Goal: Transaction & Acquisition: Purchase product/service

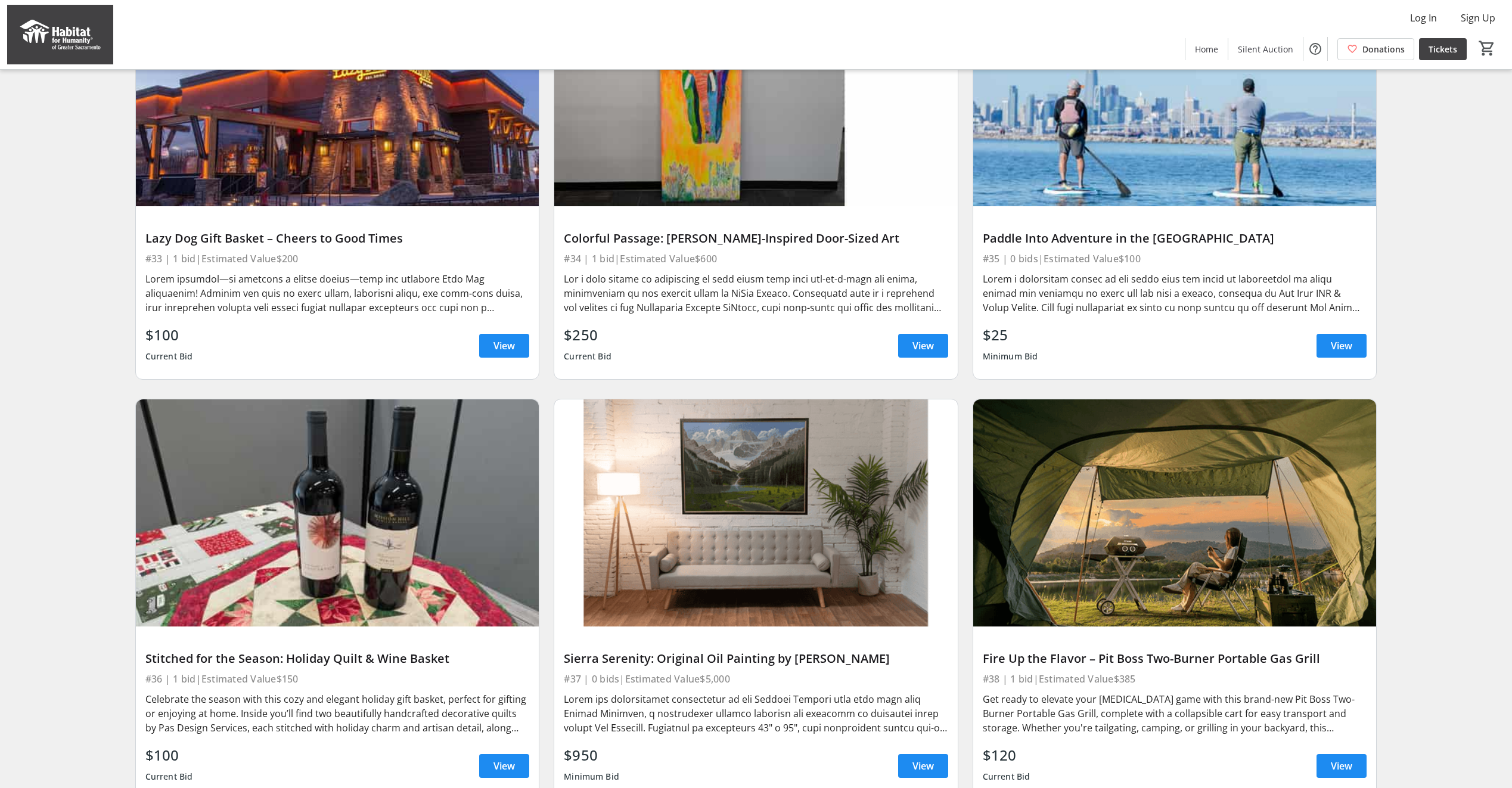
scroll to position [2644, 0]
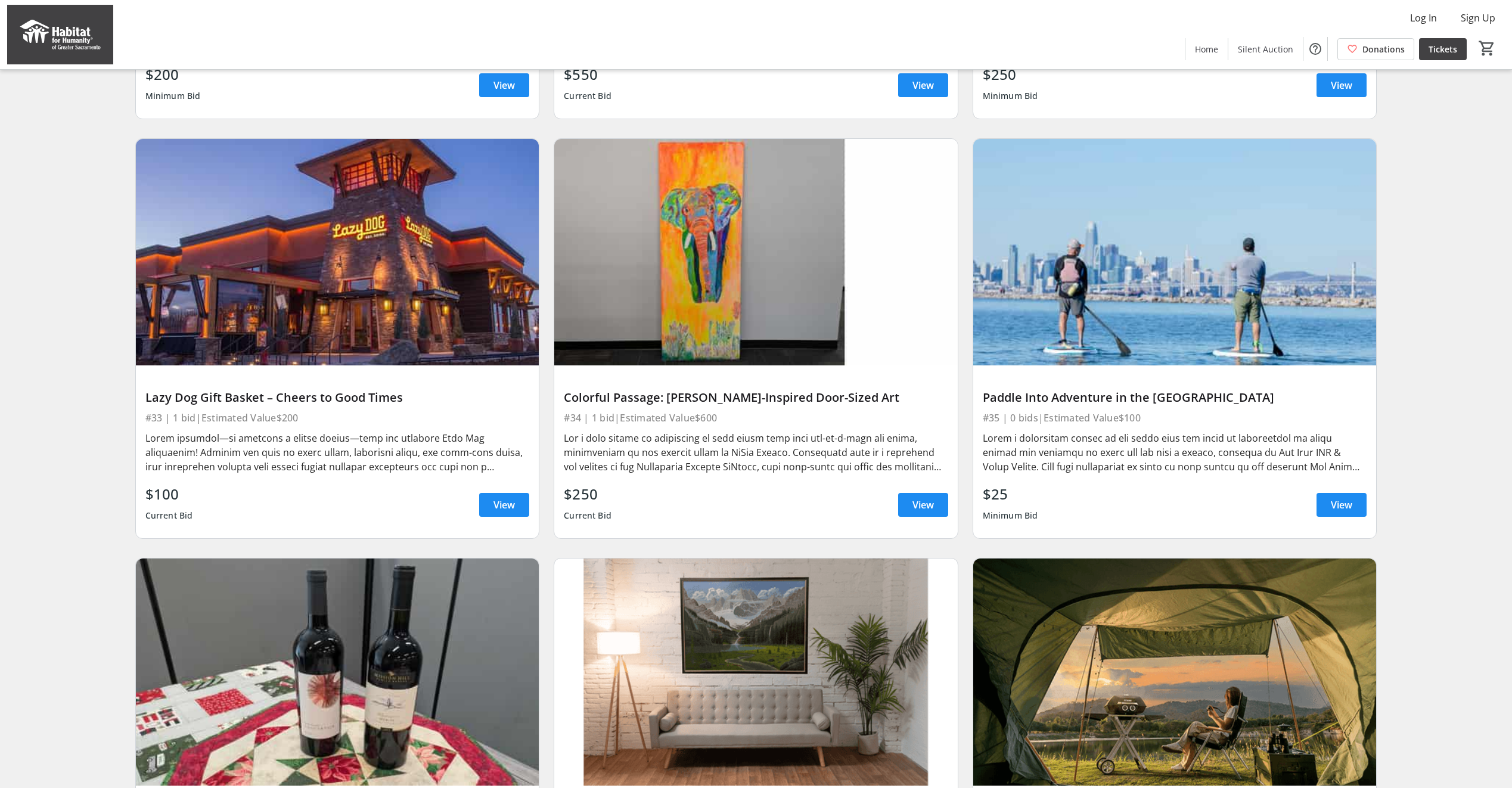
click at [697, 343] on img at bounding box center [755, 252] width 403 height 227
click at [920, 506] on span at bounding box center [922, 505] width 50 height 29
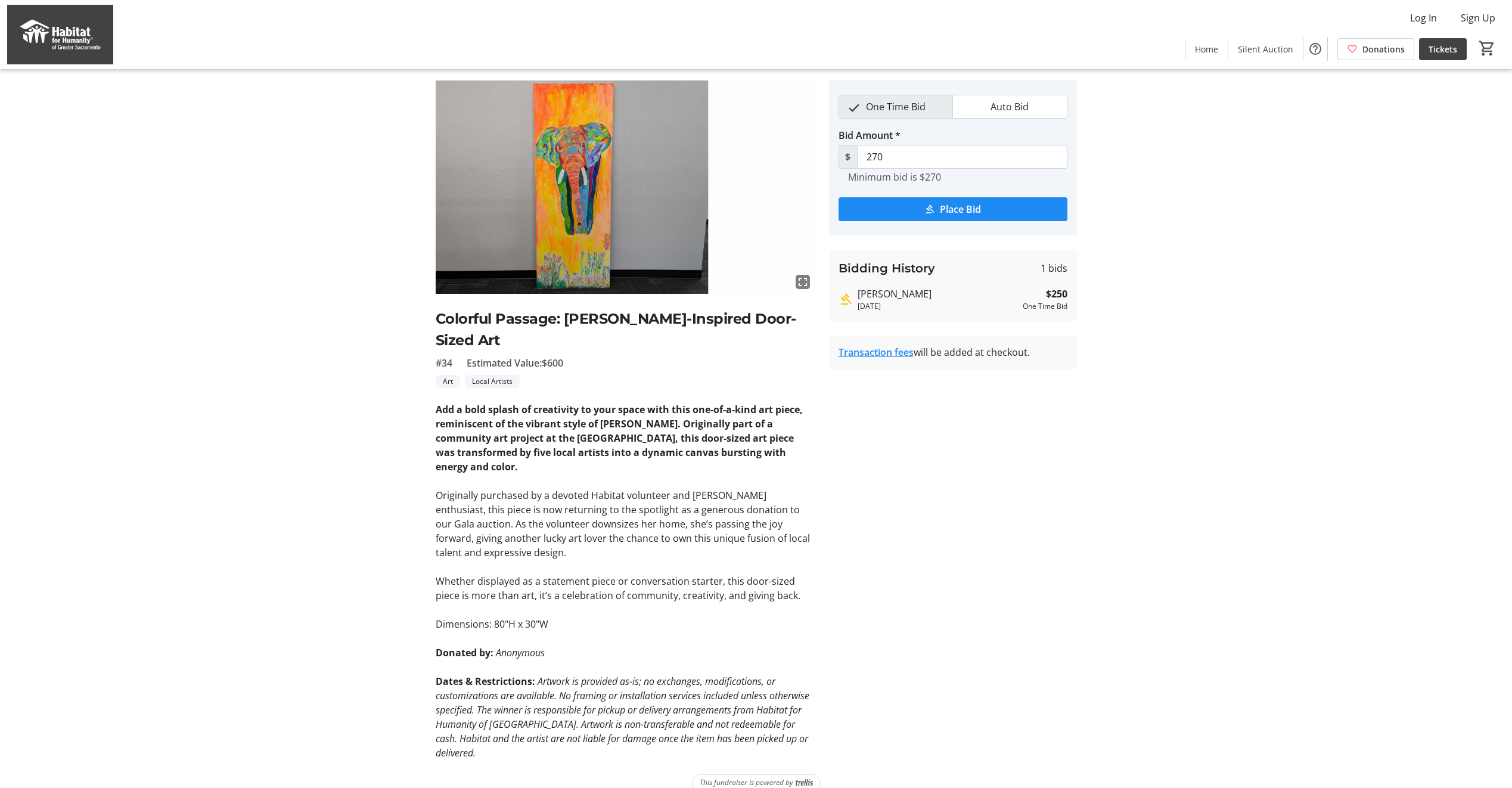
scroll to position [49, 0]
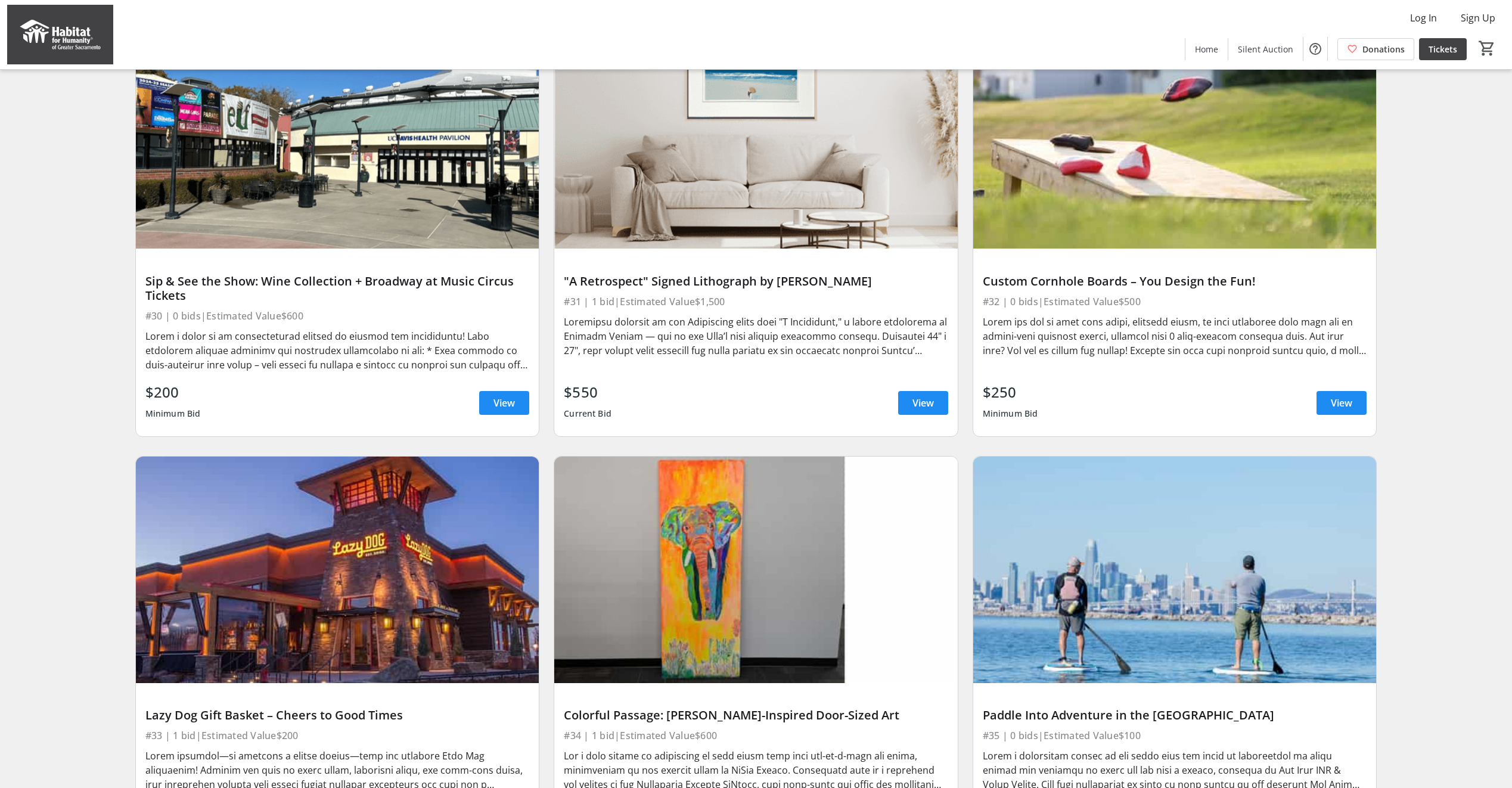
scroll to position [2167, 0]
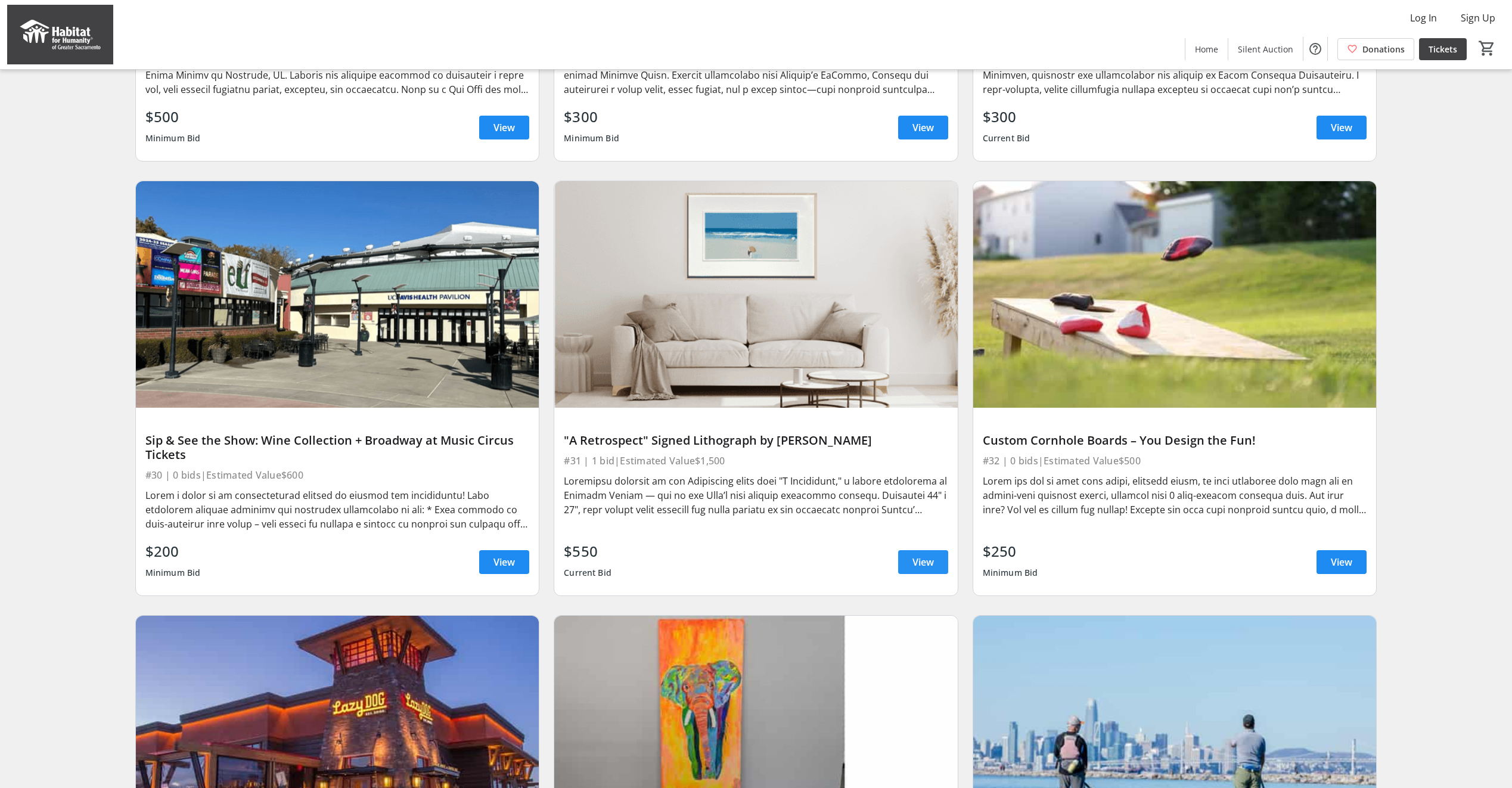
click at [925, 566] on span "View" at bounding box center [922, 562] width 21 height 14
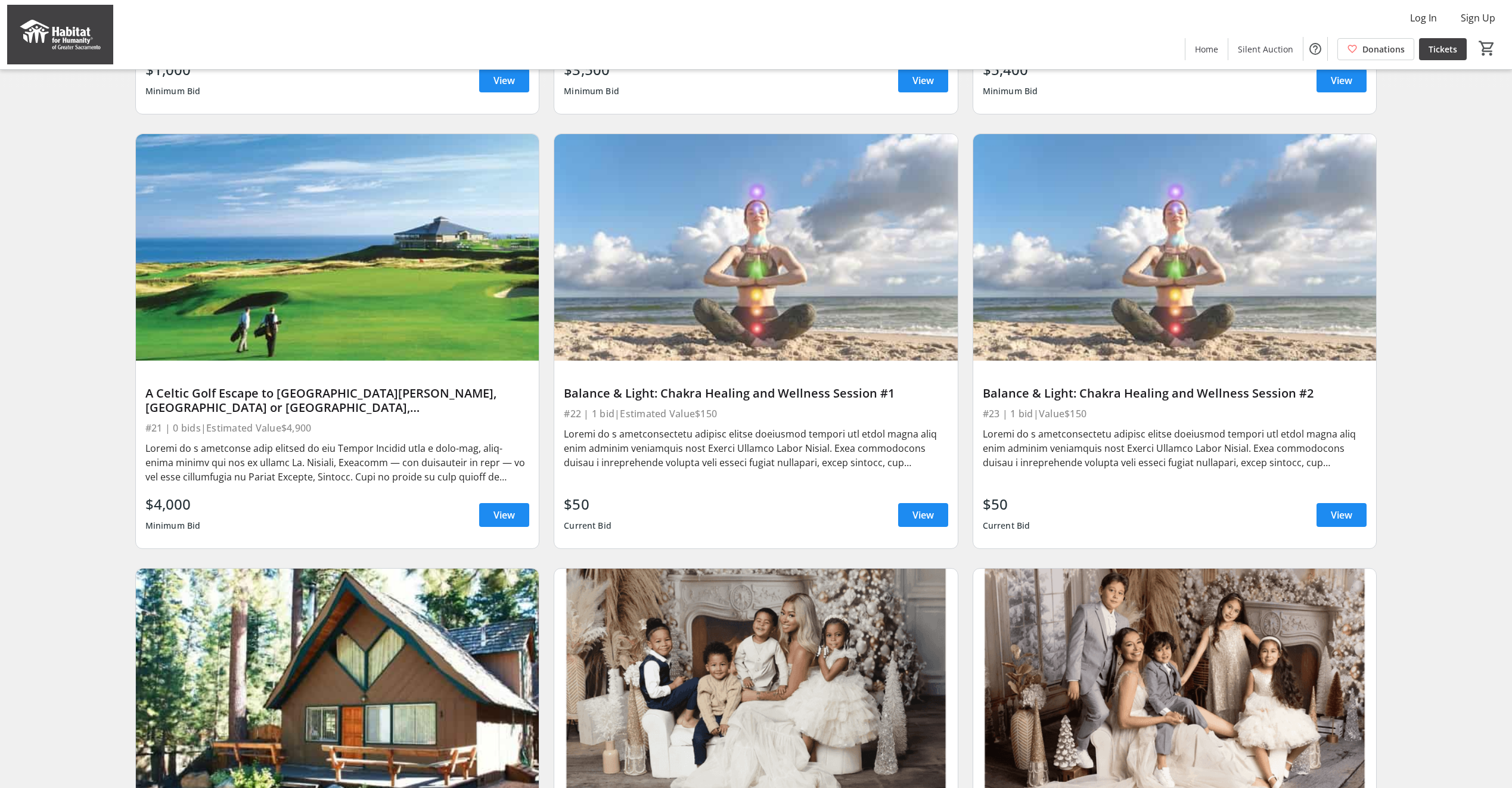
scroll to position [895, 0]
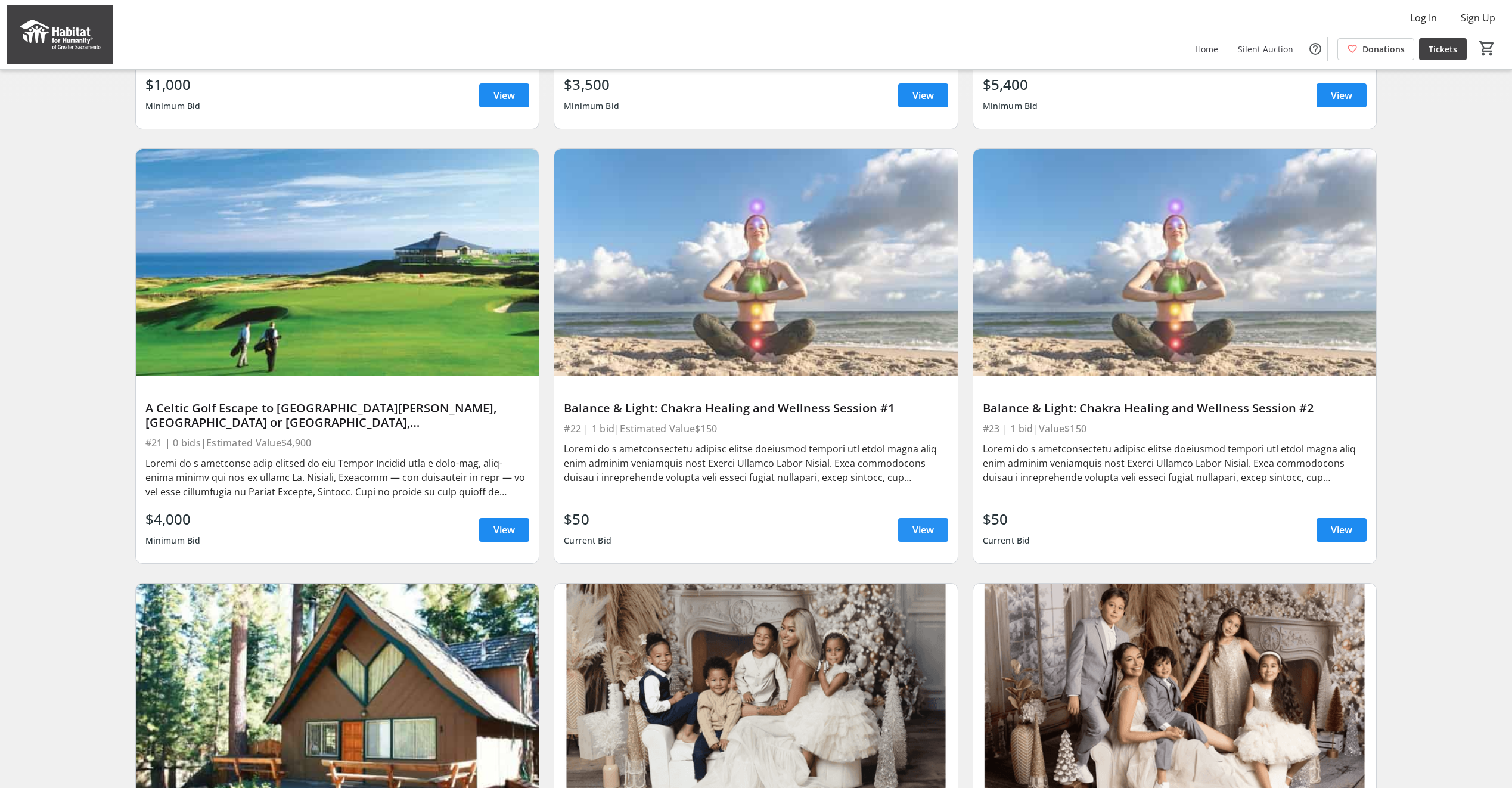
click at [927, 537] on span "View" at bounding box center [922, 530] width 21 height 14
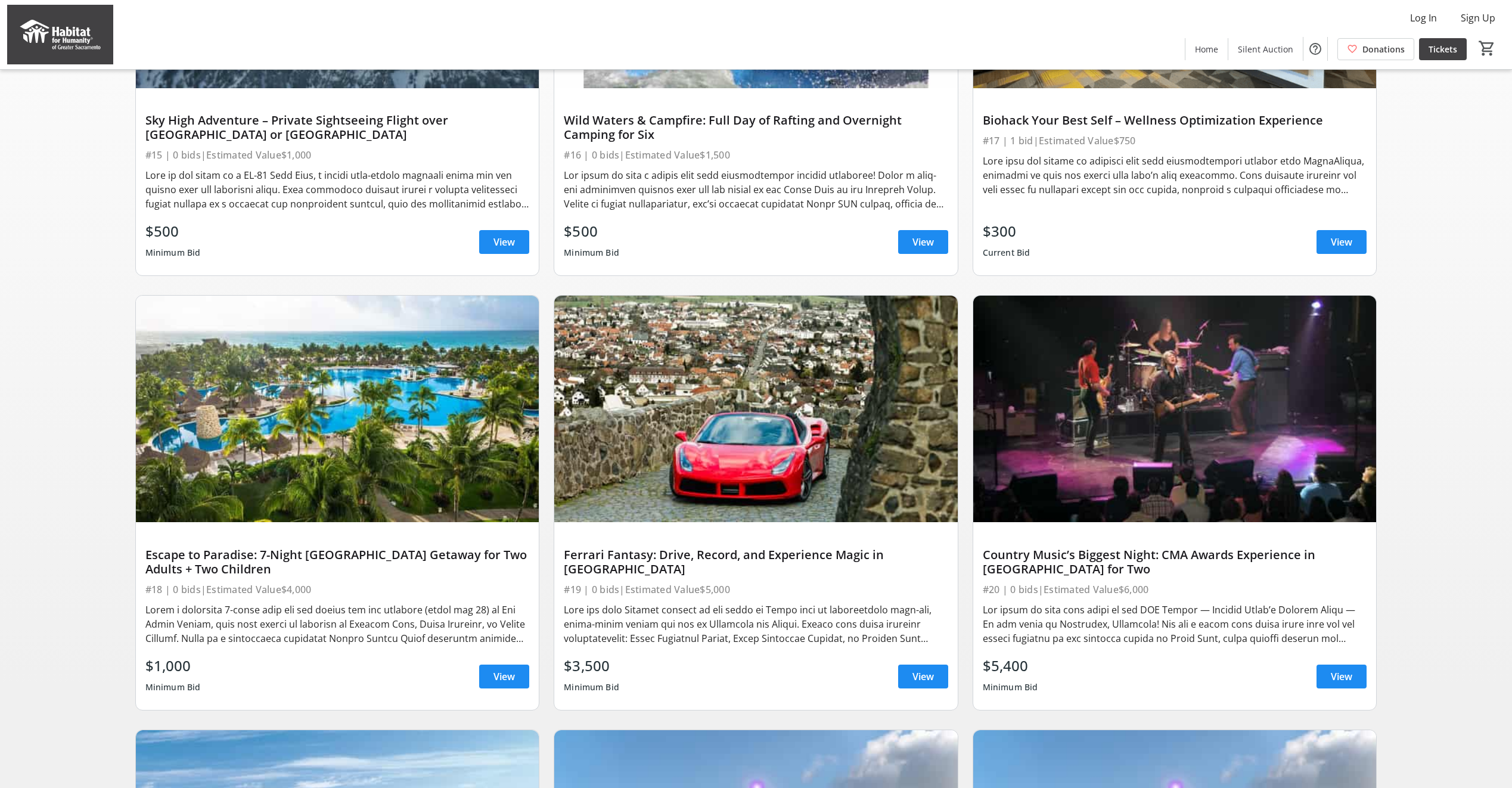
scroll to position [318, 0]
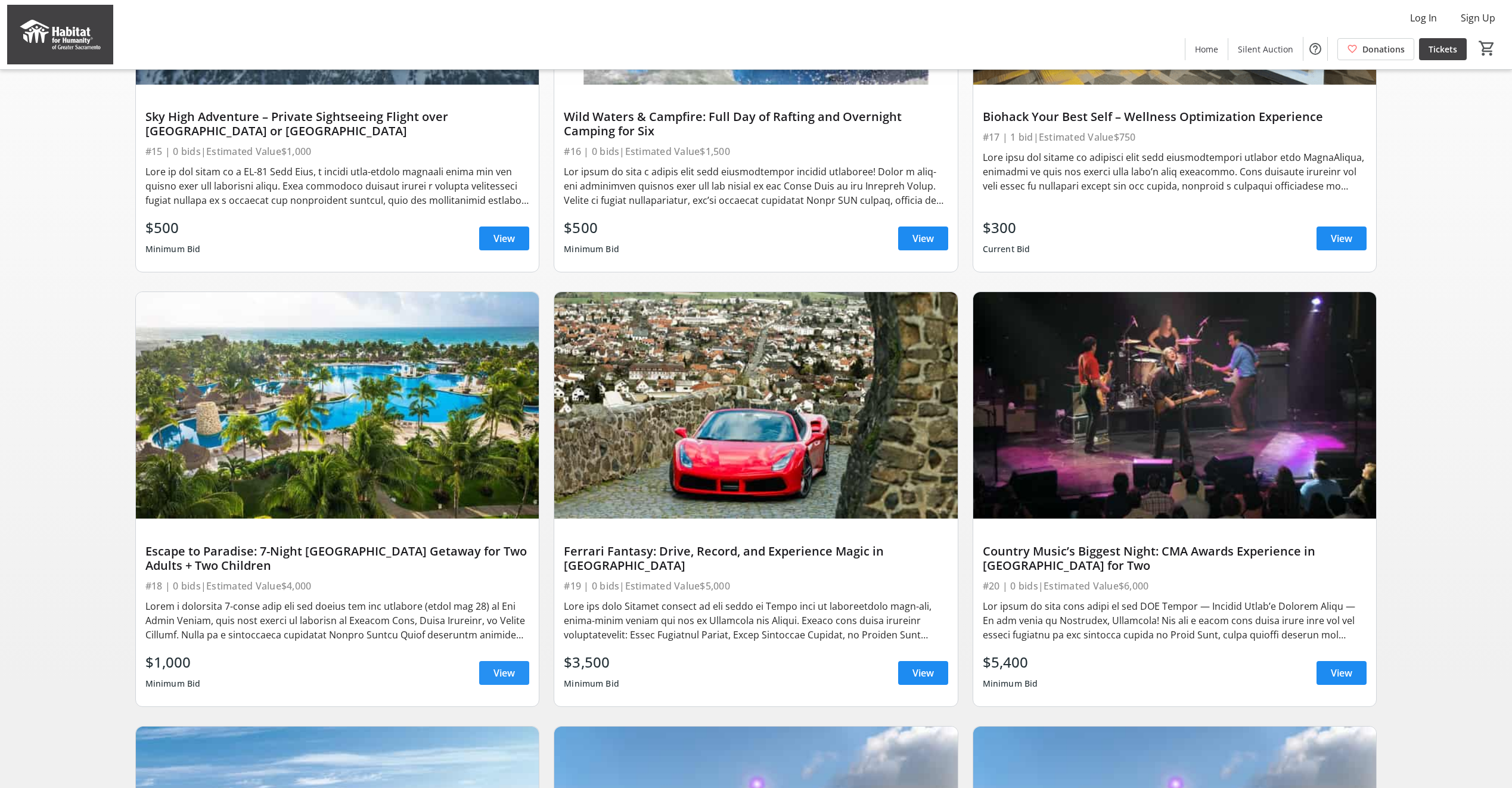
click at [506, 680] on span "View" at bounding box center [504, 673] width 21 height 14
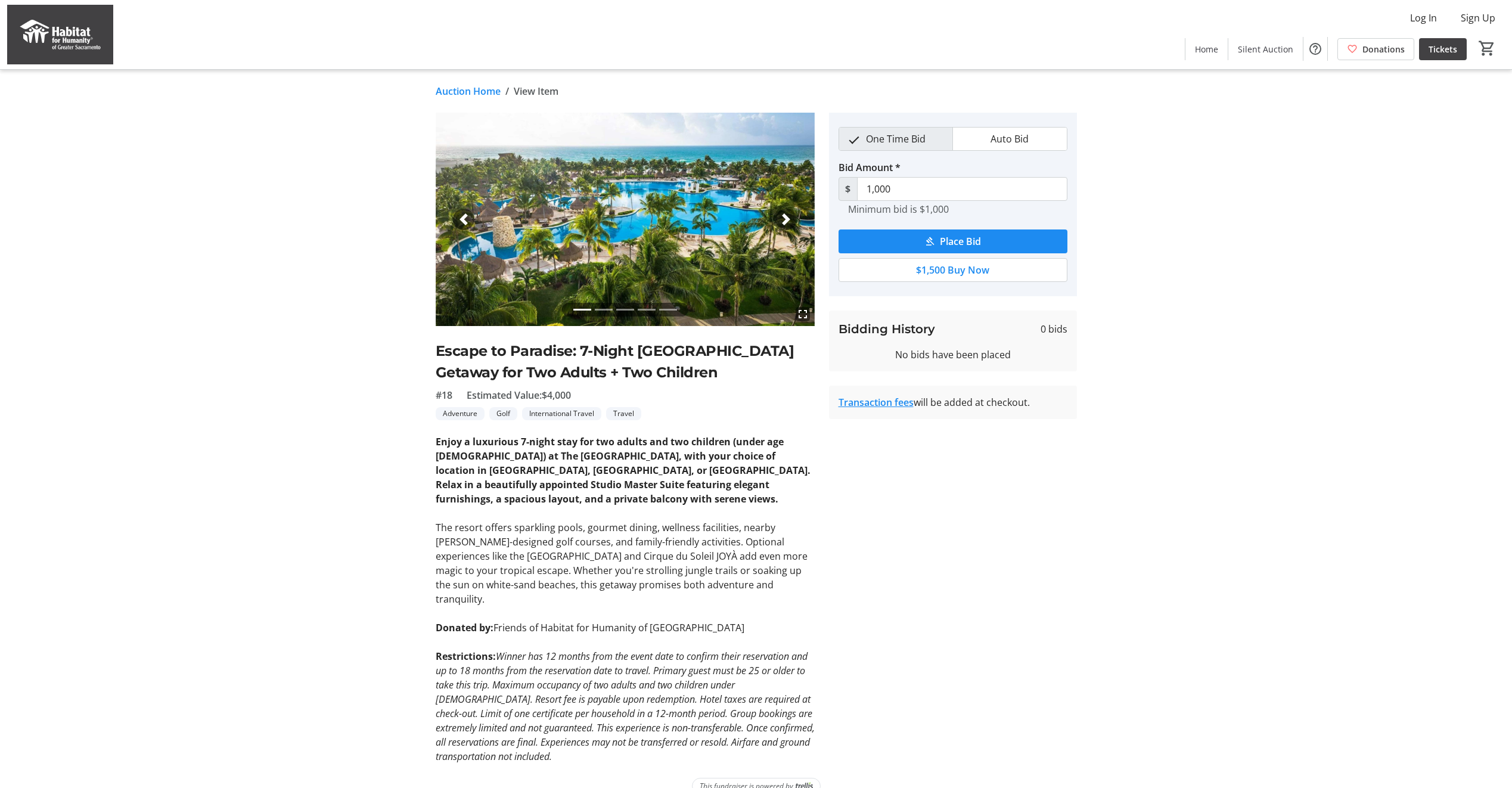
scroll to position [318, 0]
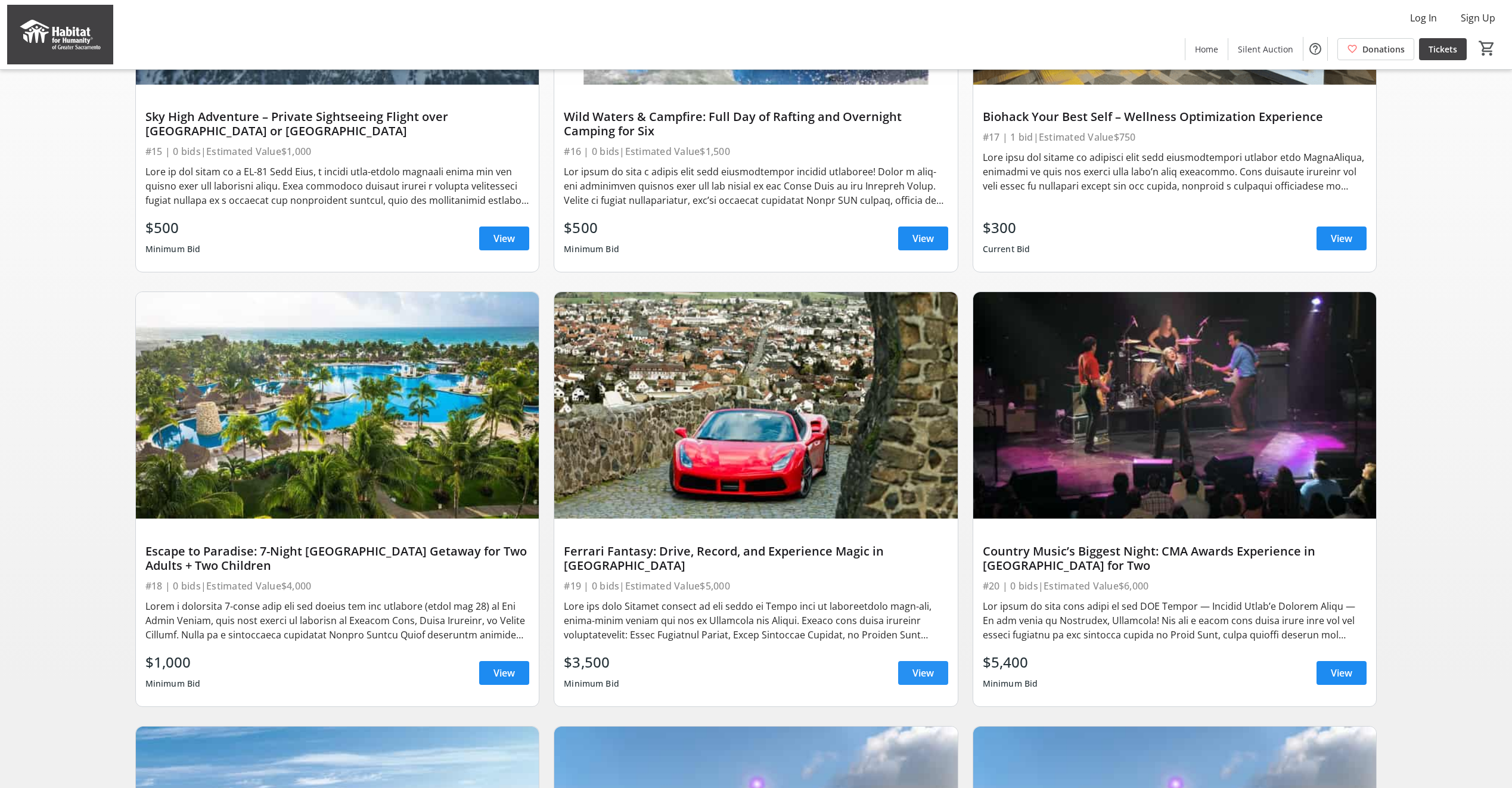
click at [918, 679] on span "View" at bounding box center [922, 673] width 21 height 14
